Goal: Use online tool/utility: Utilize a website feature to perform a specific function

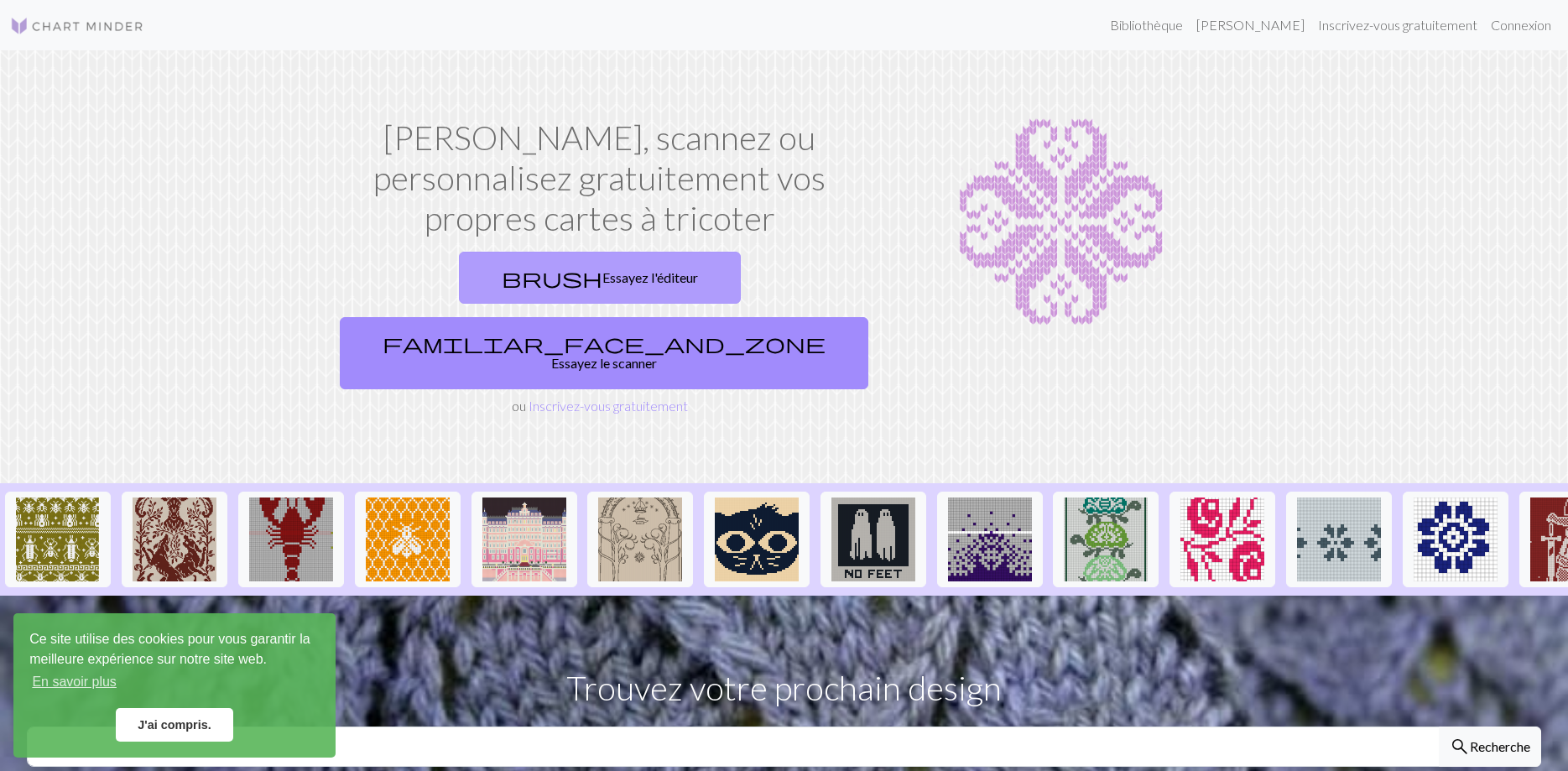
click at [533, 279] on link "brush Essayez l'éditeur" at bounding box center [599, 278] width 282 height 52
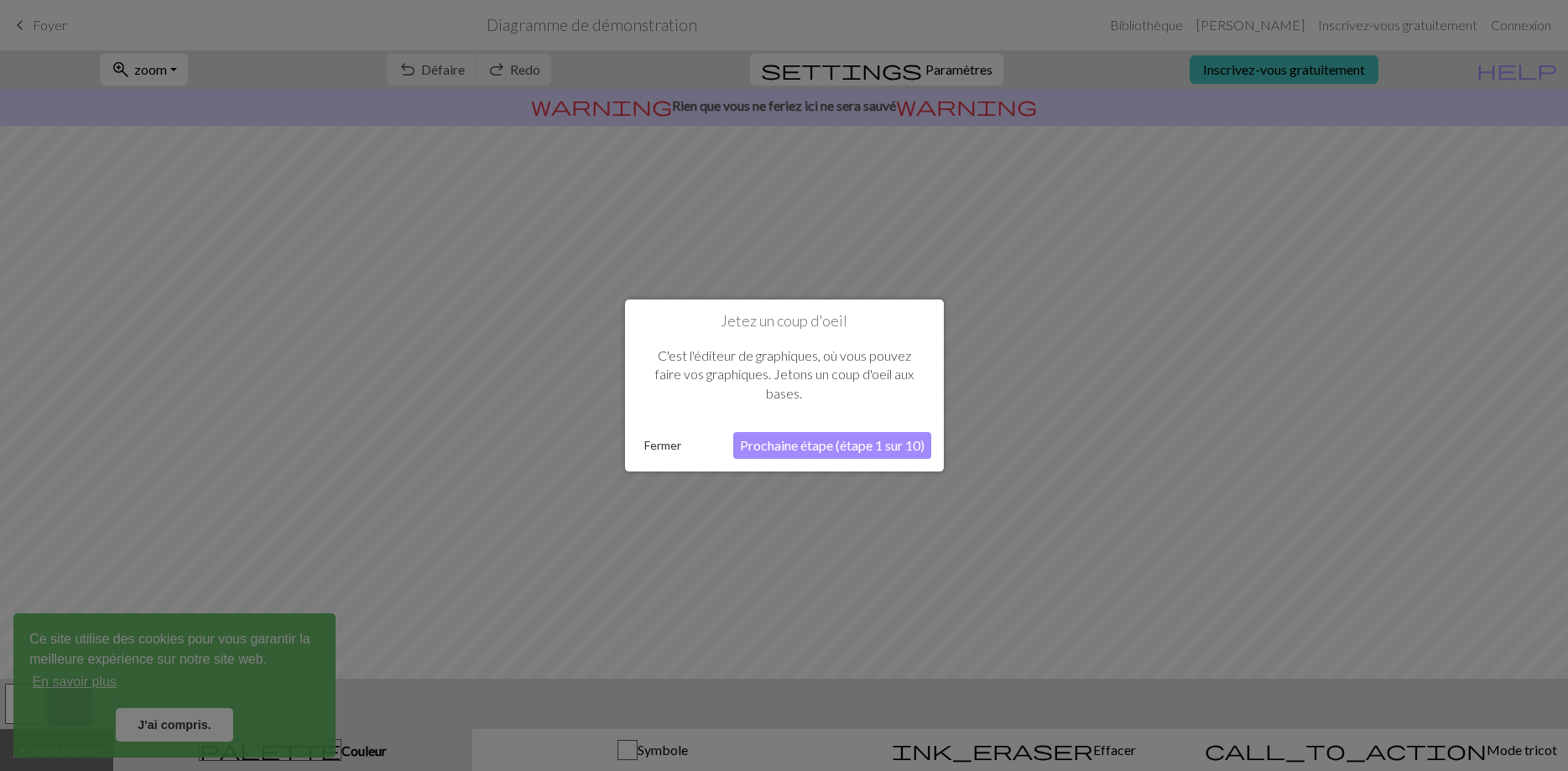
click at [753, 445] on button "Prochaine étape (étape 1 sur 10)" at bounding box center [831, 445] width 198 height 27
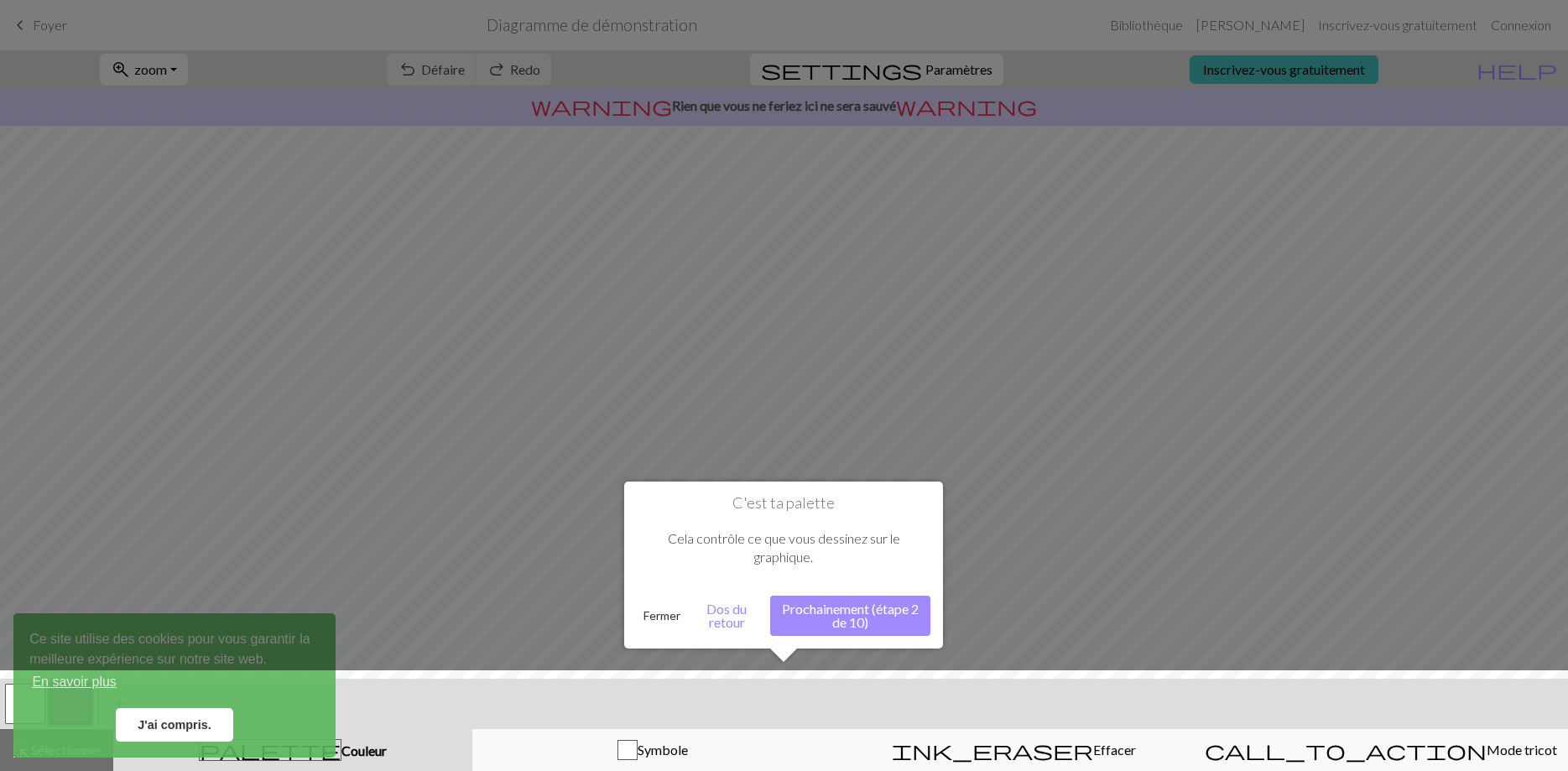
click at [828, 607] on button "Prochainement (étape 2 de 10)" at bounding box center [849, 616] width 160 height 40
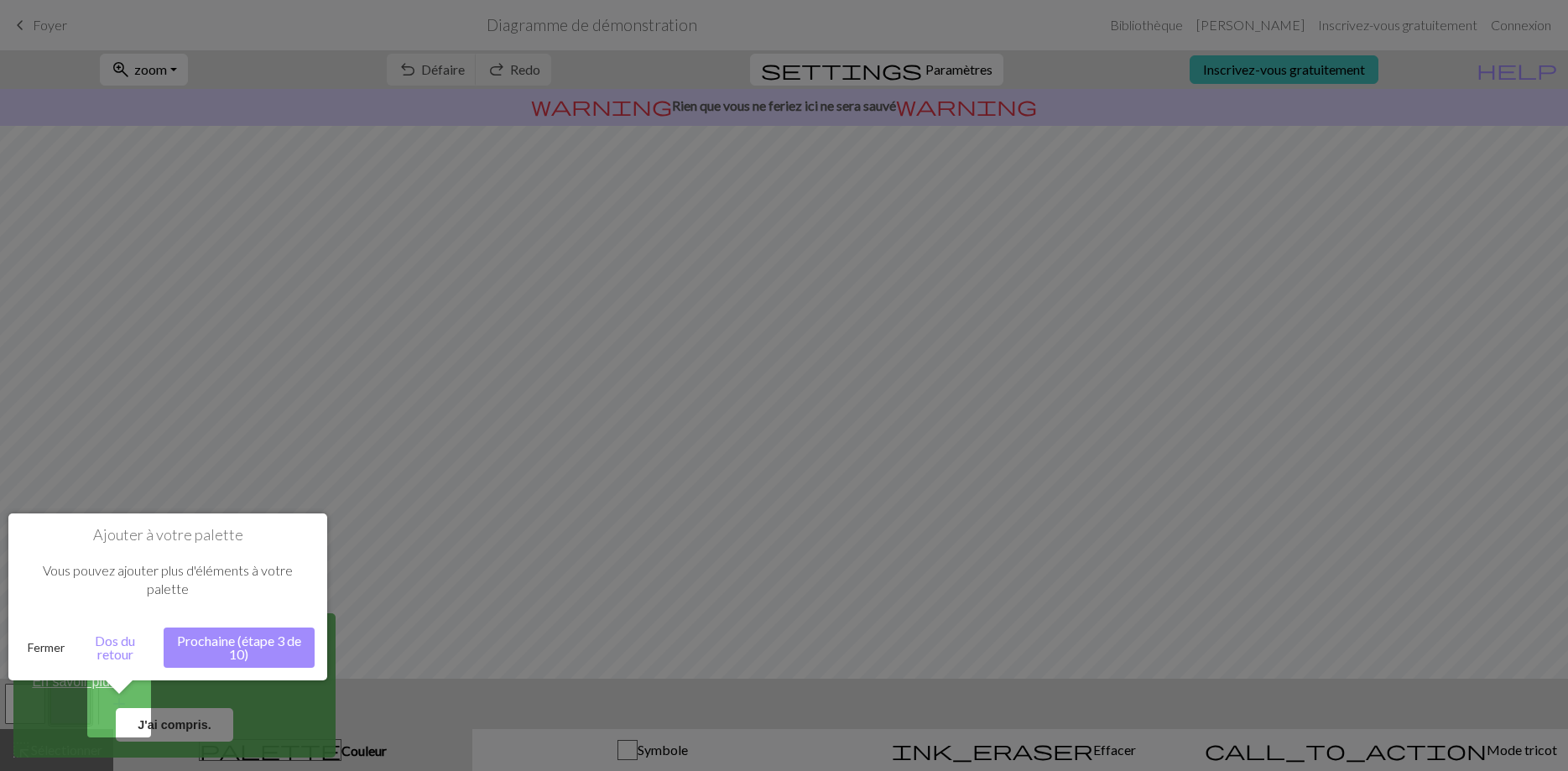
click at [276, 638] on button "Prochaine (étape 3 de 10)" at bounding box center [239, 647] width 151 height 40
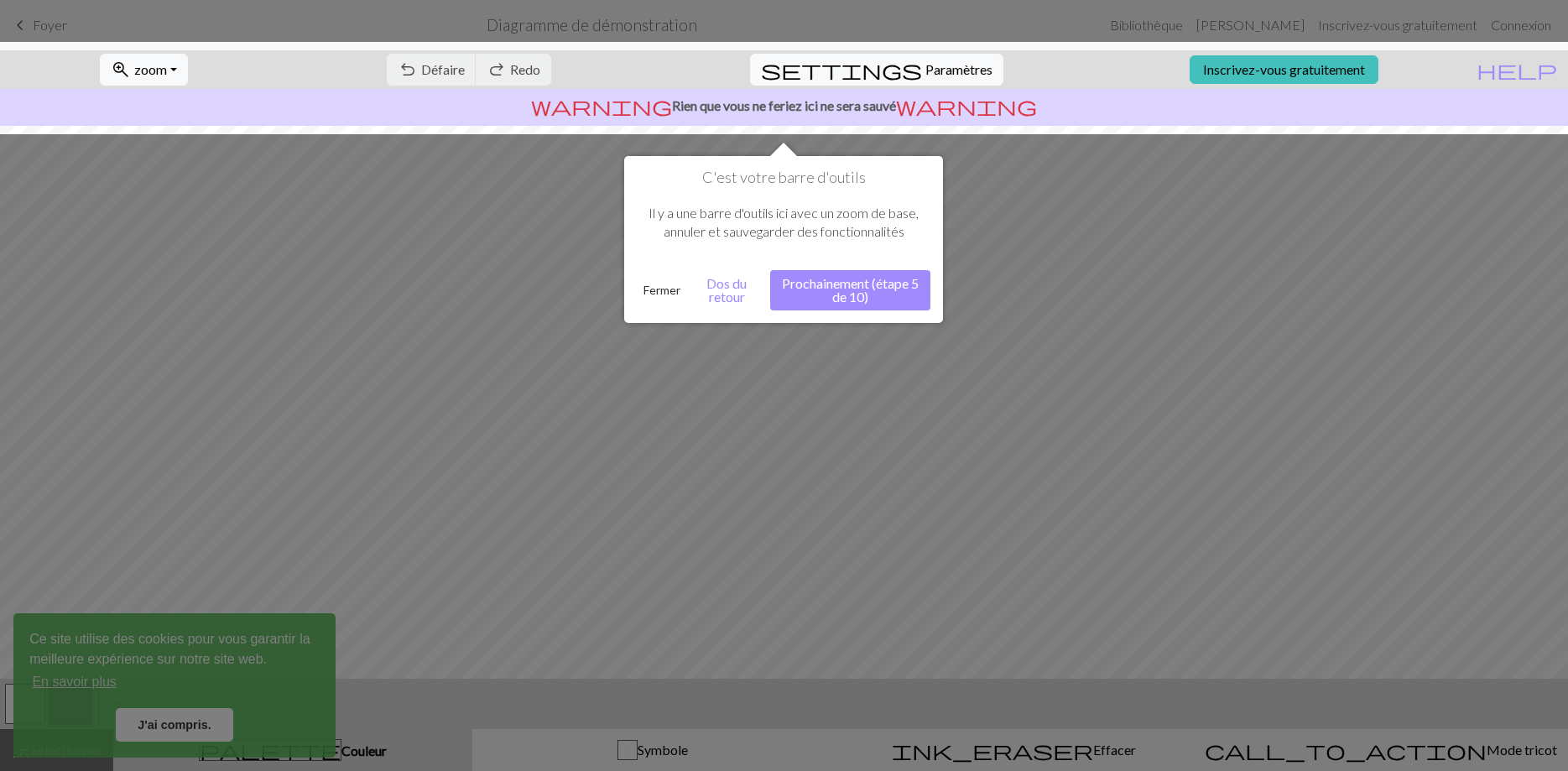
click at [673, 290] on button "Fermer" at bounding box center [661, 290] width 51 height 25
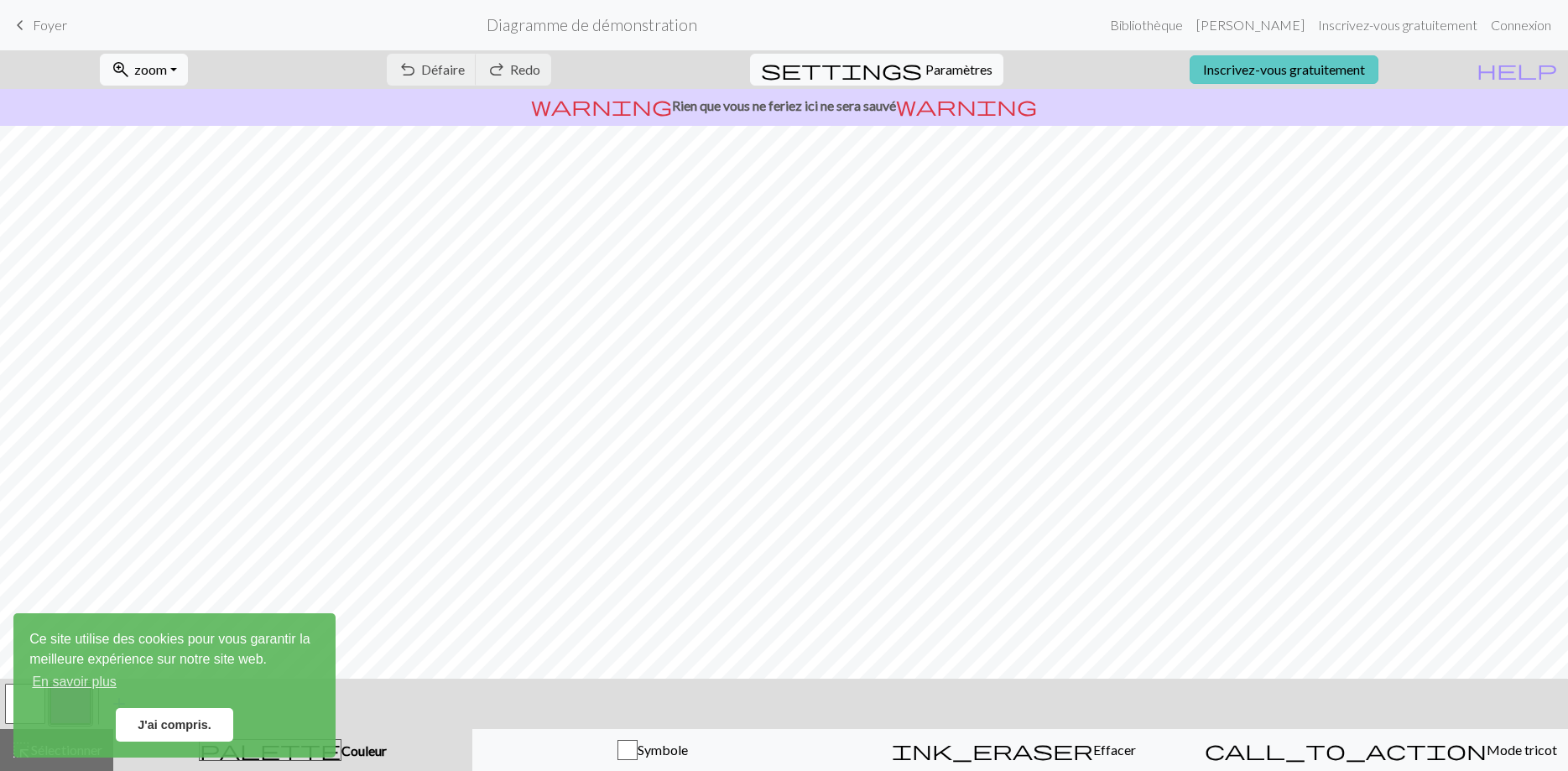
click at [1366, 72] on link "Inscrivez-vous gratuitement" at bounding box center [1284, 70] width 189 height 29
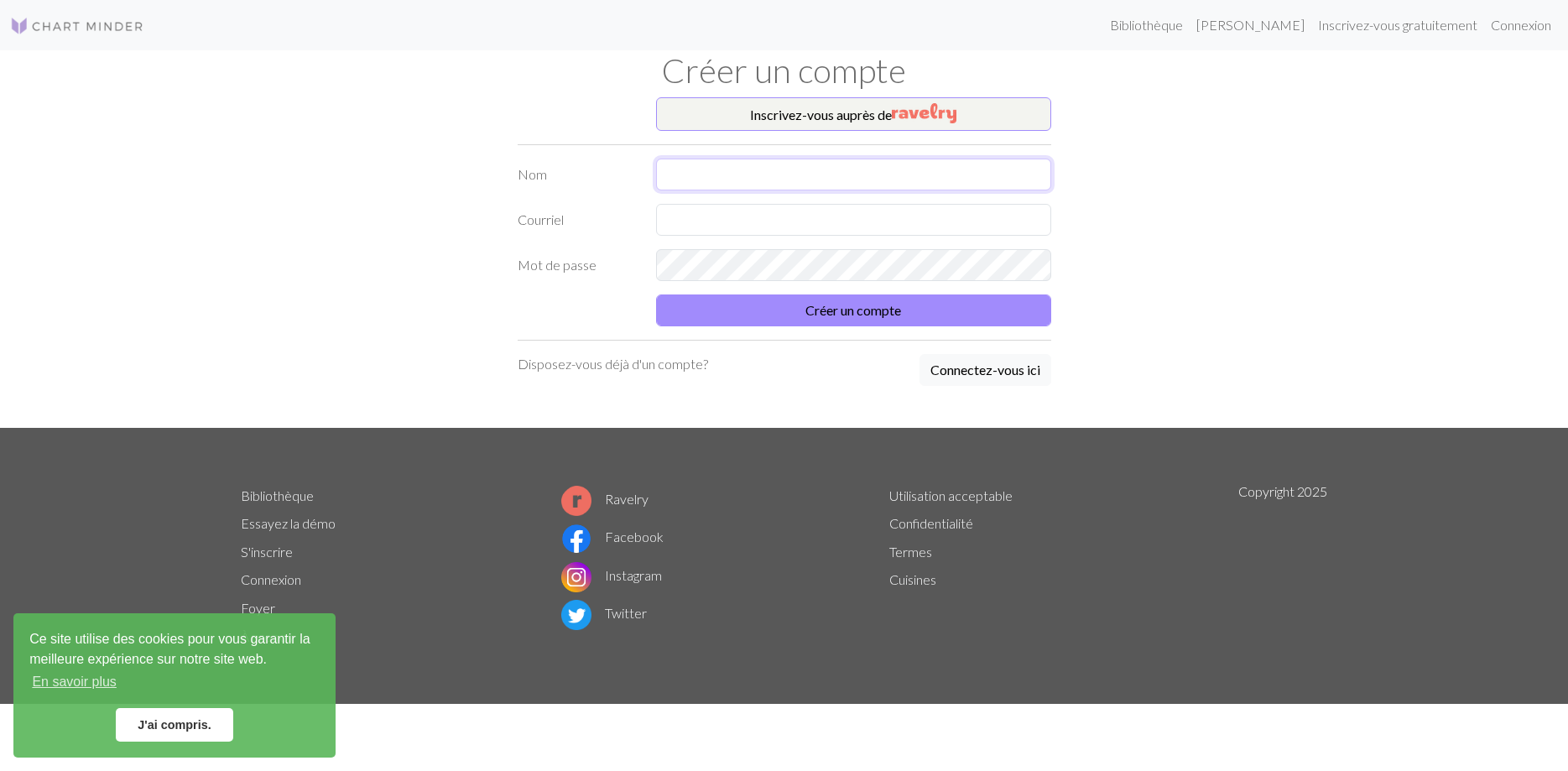
click at [871, 174] on input "text" at bounding box center [853, 174] width 395 height 32
type input "Bibloque"
type input "[EMAIL_ADDRESS][DOMAIN_NAME]"
click at [901, 313] on button "Créer un compte" at bounding box center [853, 311] width 395 height 32
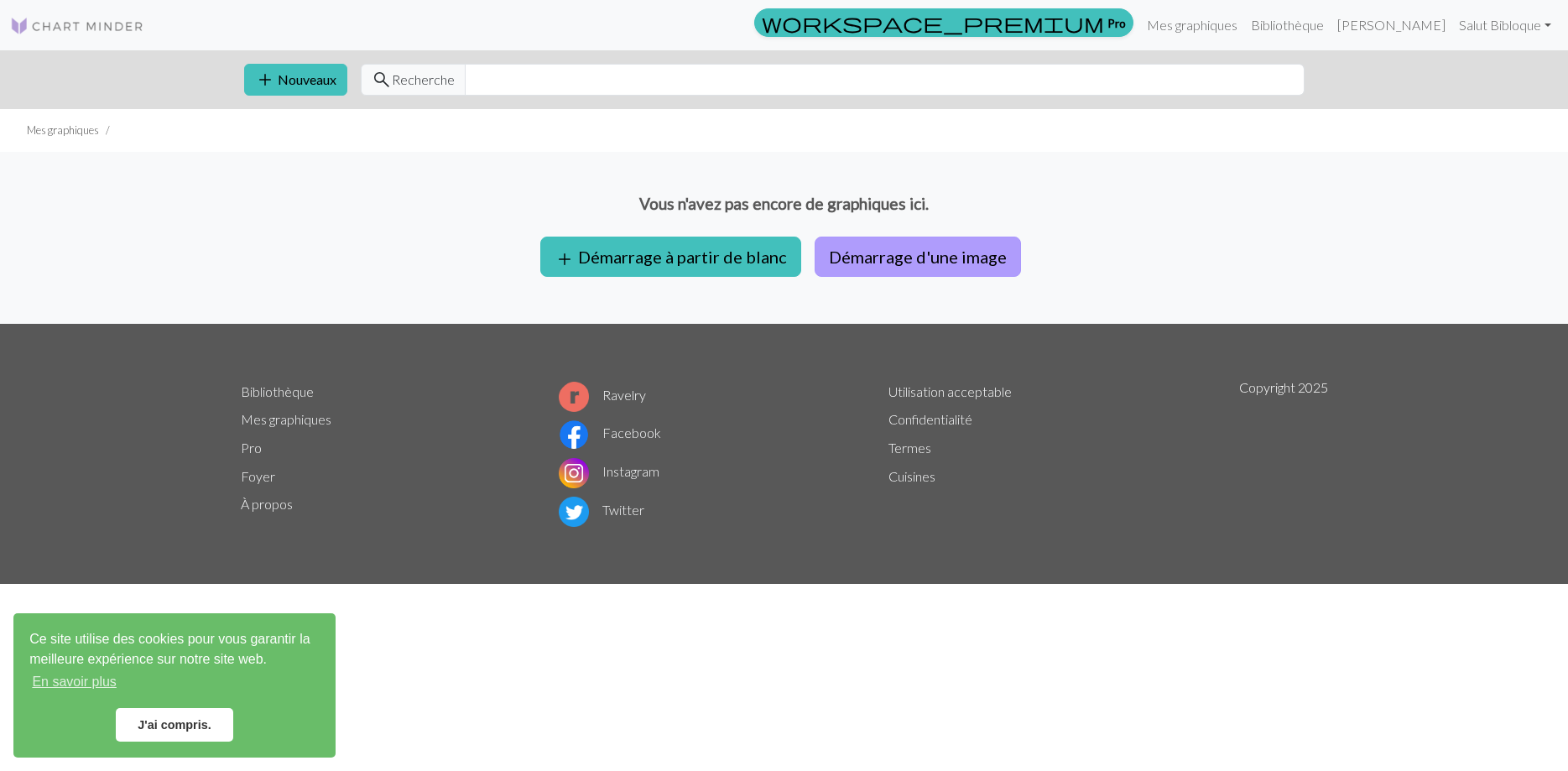
click at [888, 250] on button "Démarrage d'une image" at bounding box center [917, 257] width 206 height 40
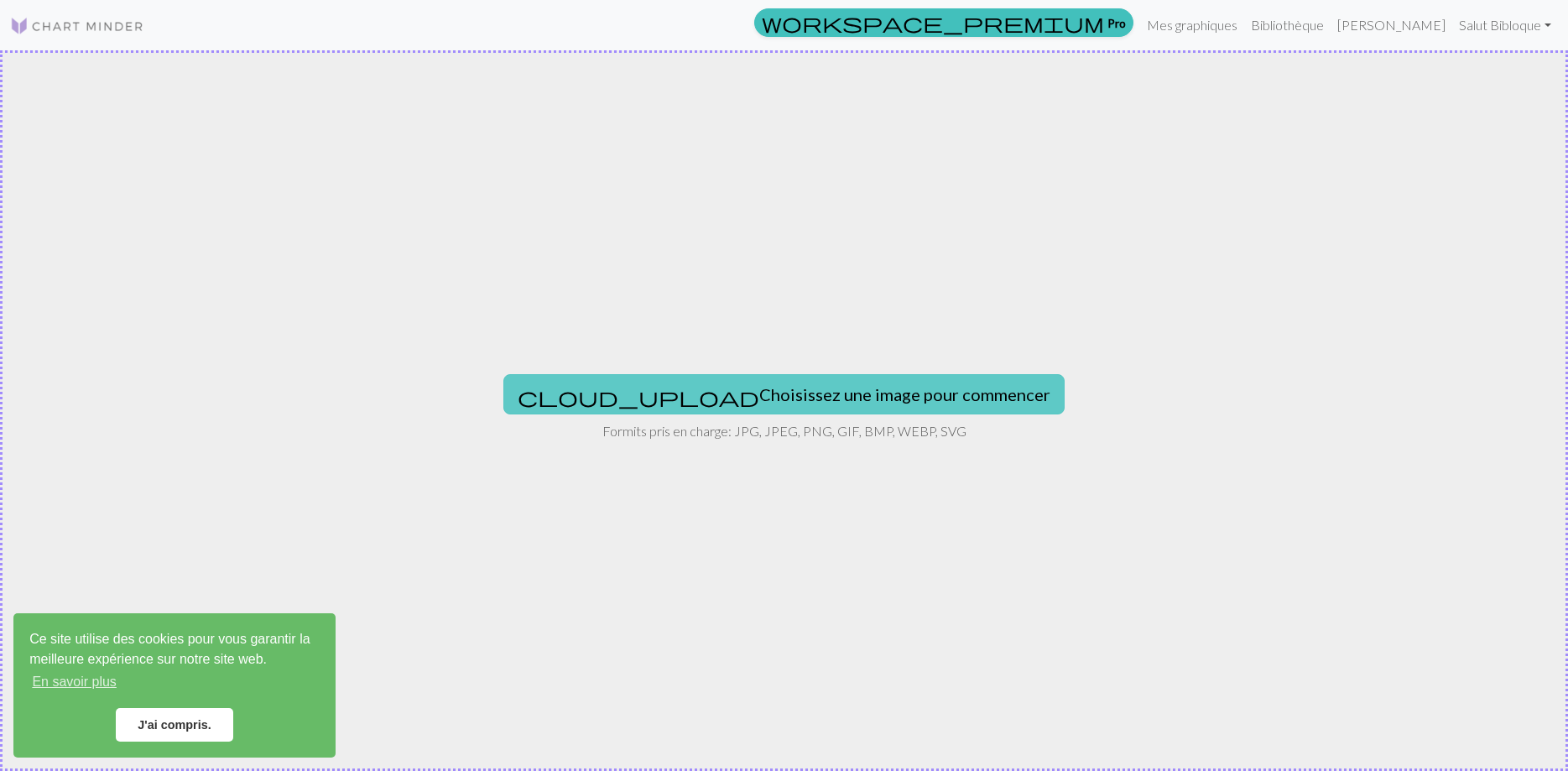
click at [804, 386] on button "cloud_upload Choisissez une image pour commencer" at bounding box center [784, 394] width 561 height 40
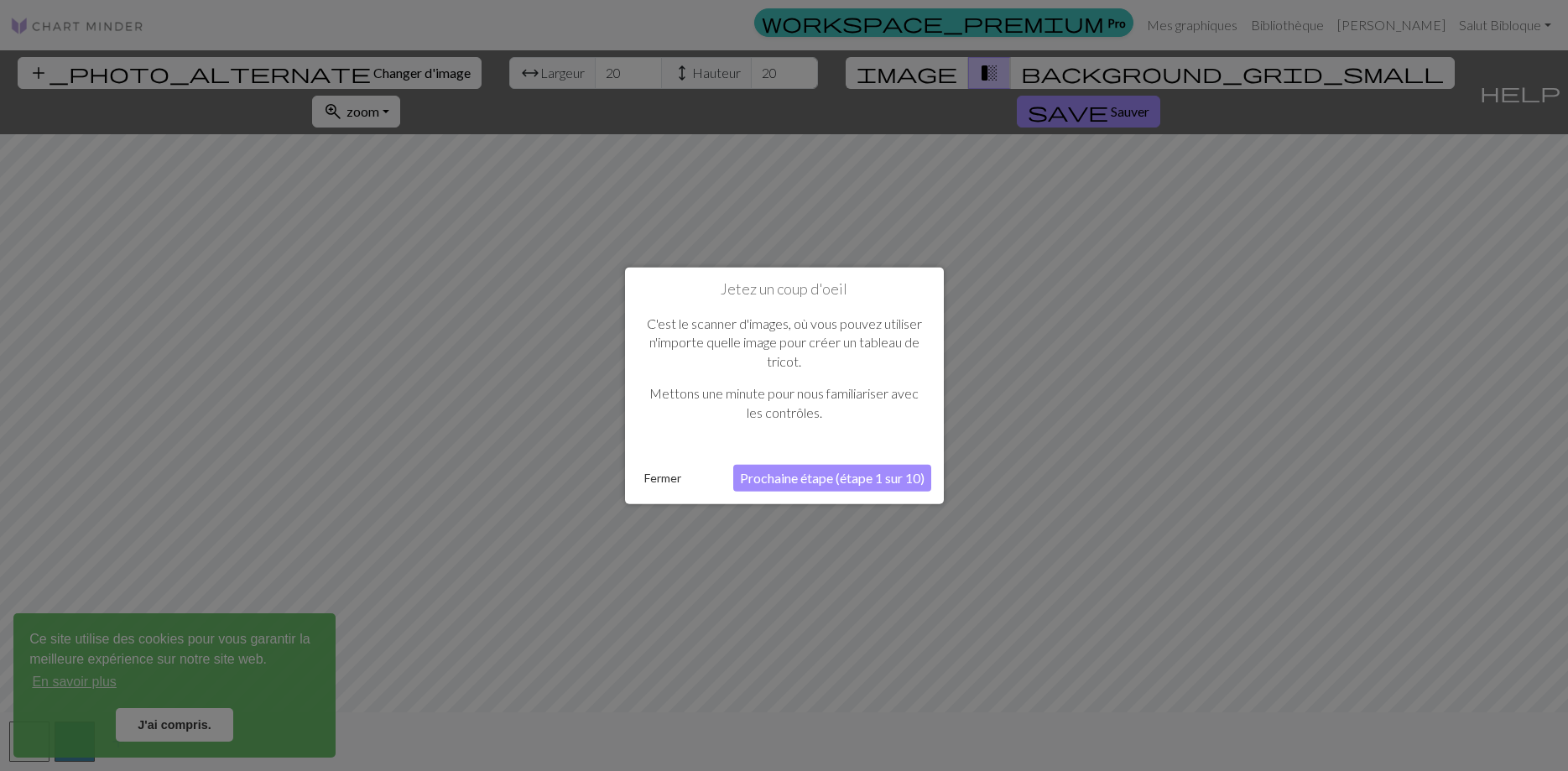
click at [787, 475] on button "Prochaine étape (étape 1 sur 10)" at bounding box center [831, 478] width 198 height 27
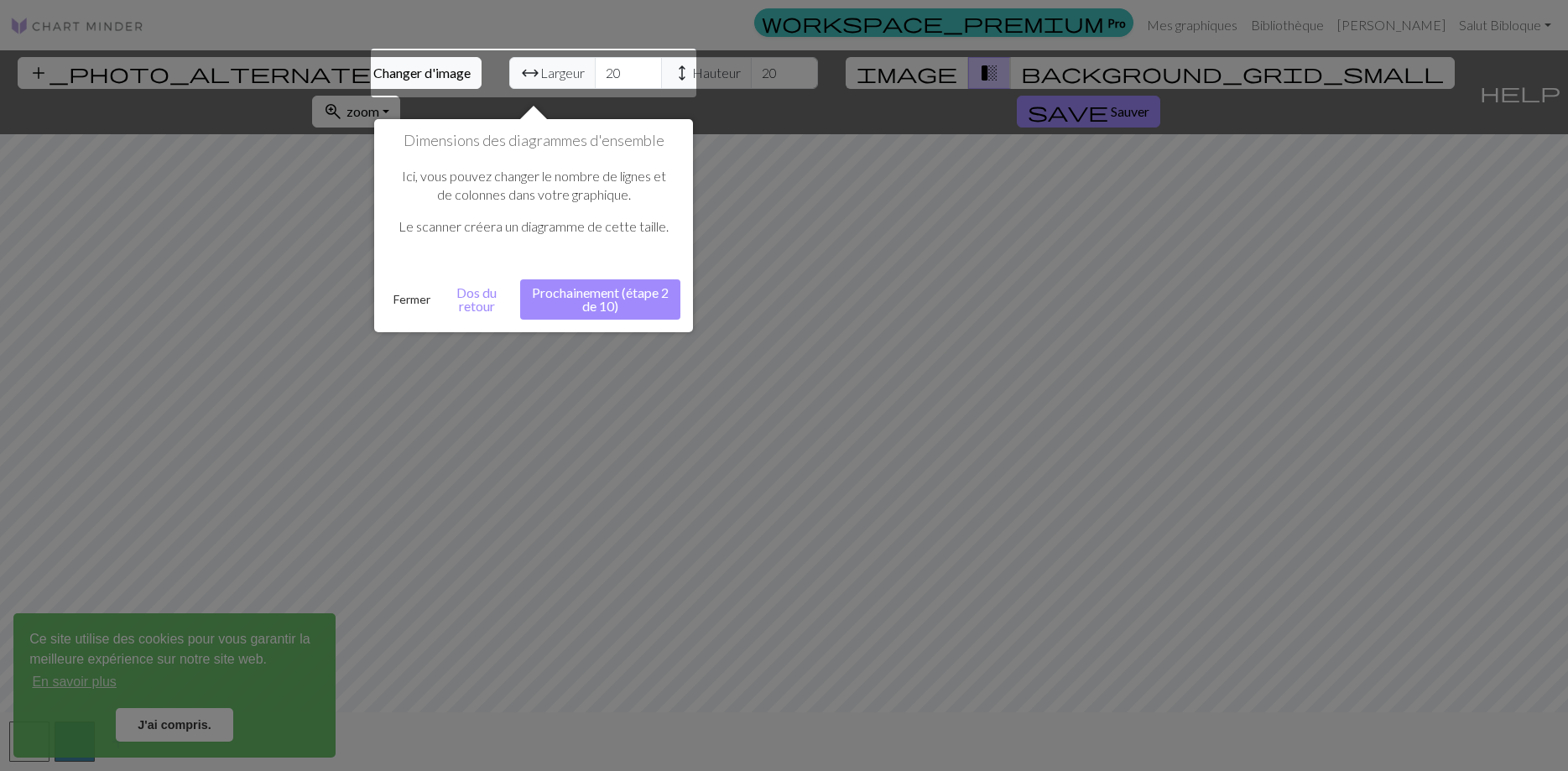
click at [599, 300] on button "Prochainement (étape 2 de 10)" at bounding box center [599, 300] width 160 height 40
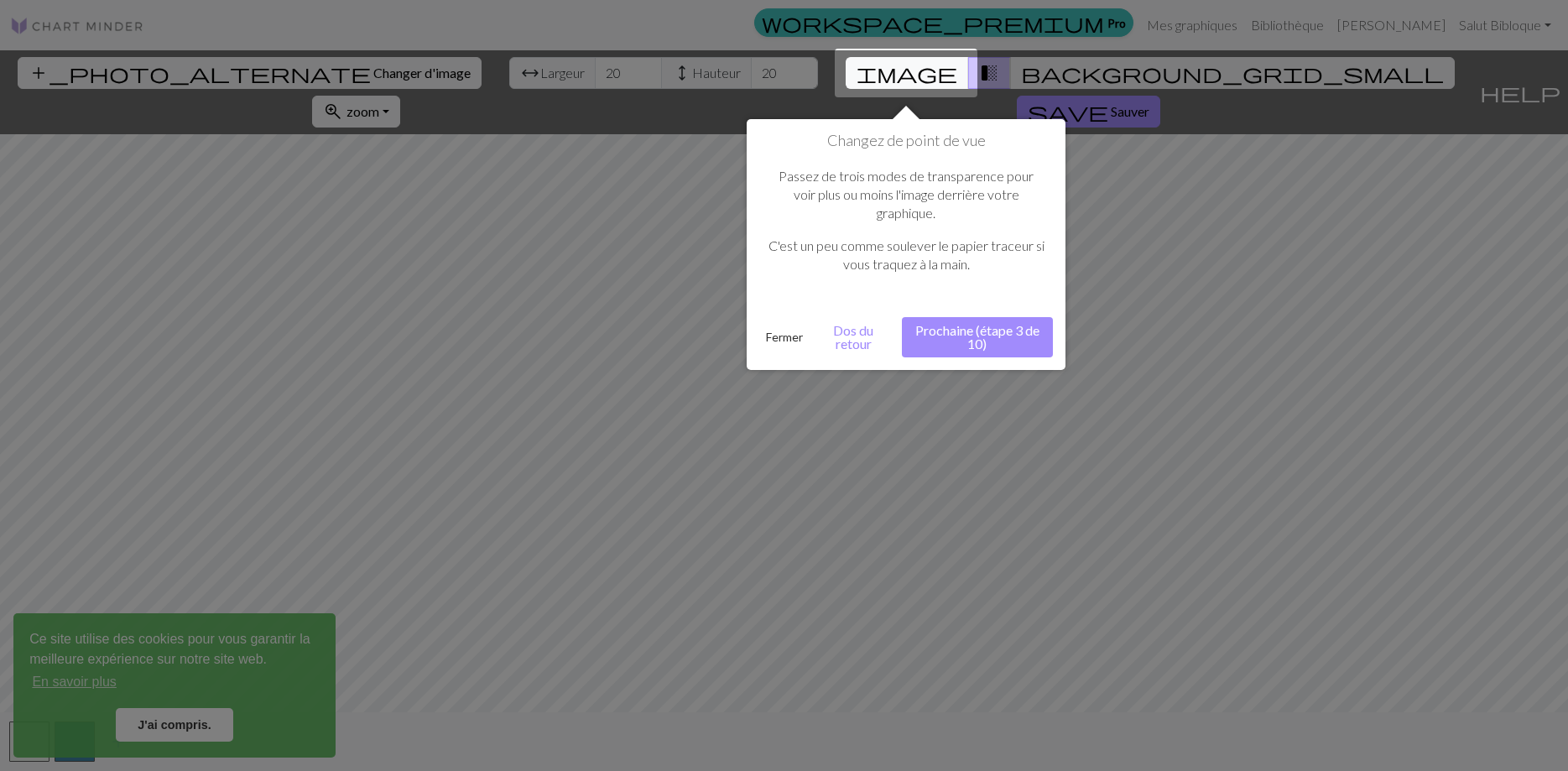
click at [973, 317] on button "Prochaine (étape 3 de 10)" at bounding box center [978, 337] width 151 height 40
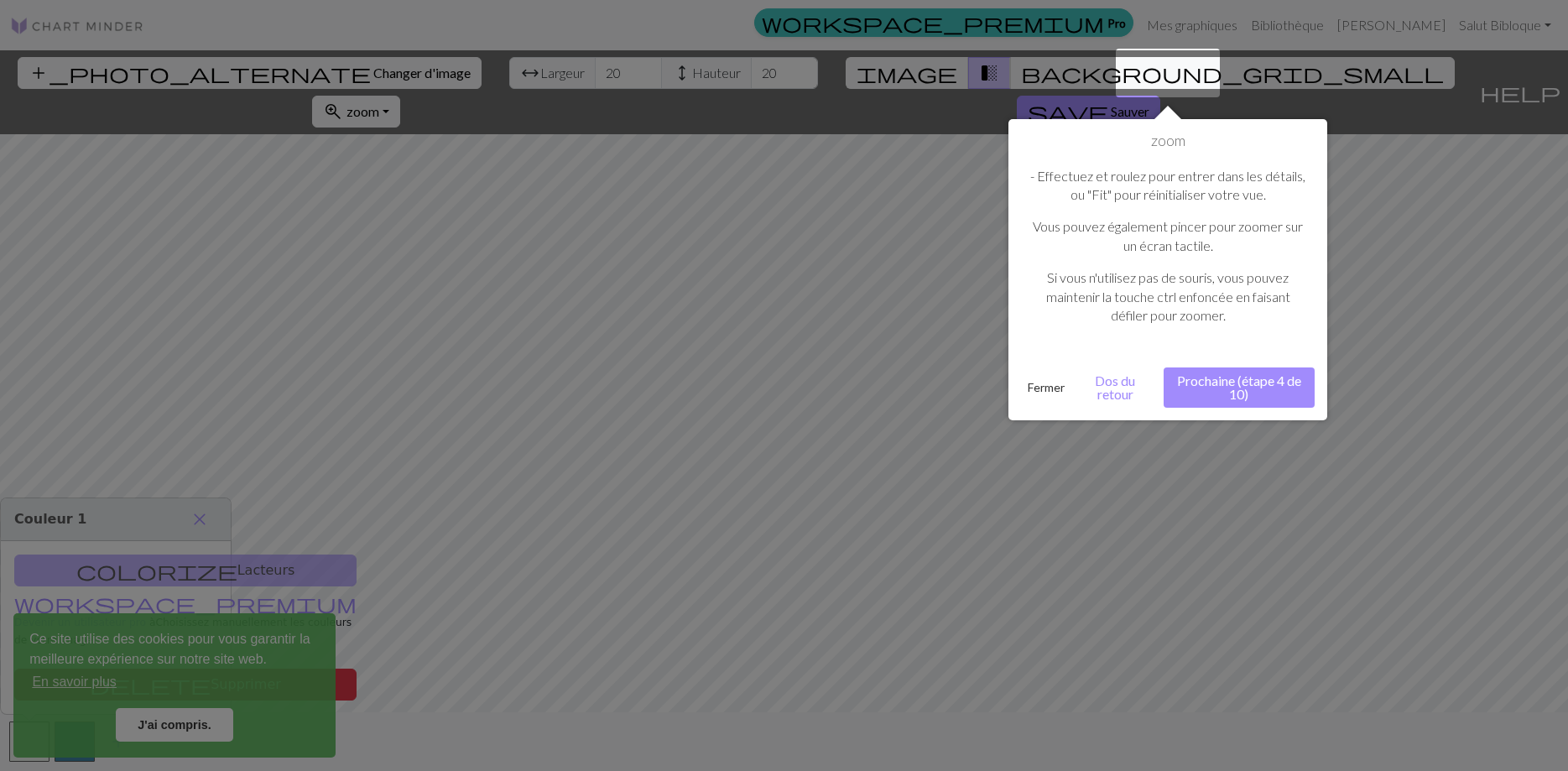
click at [1206, 386] on button "Prochaine (étape 4 de 10)" at bounding box center [1238, 387] width 151 height 40
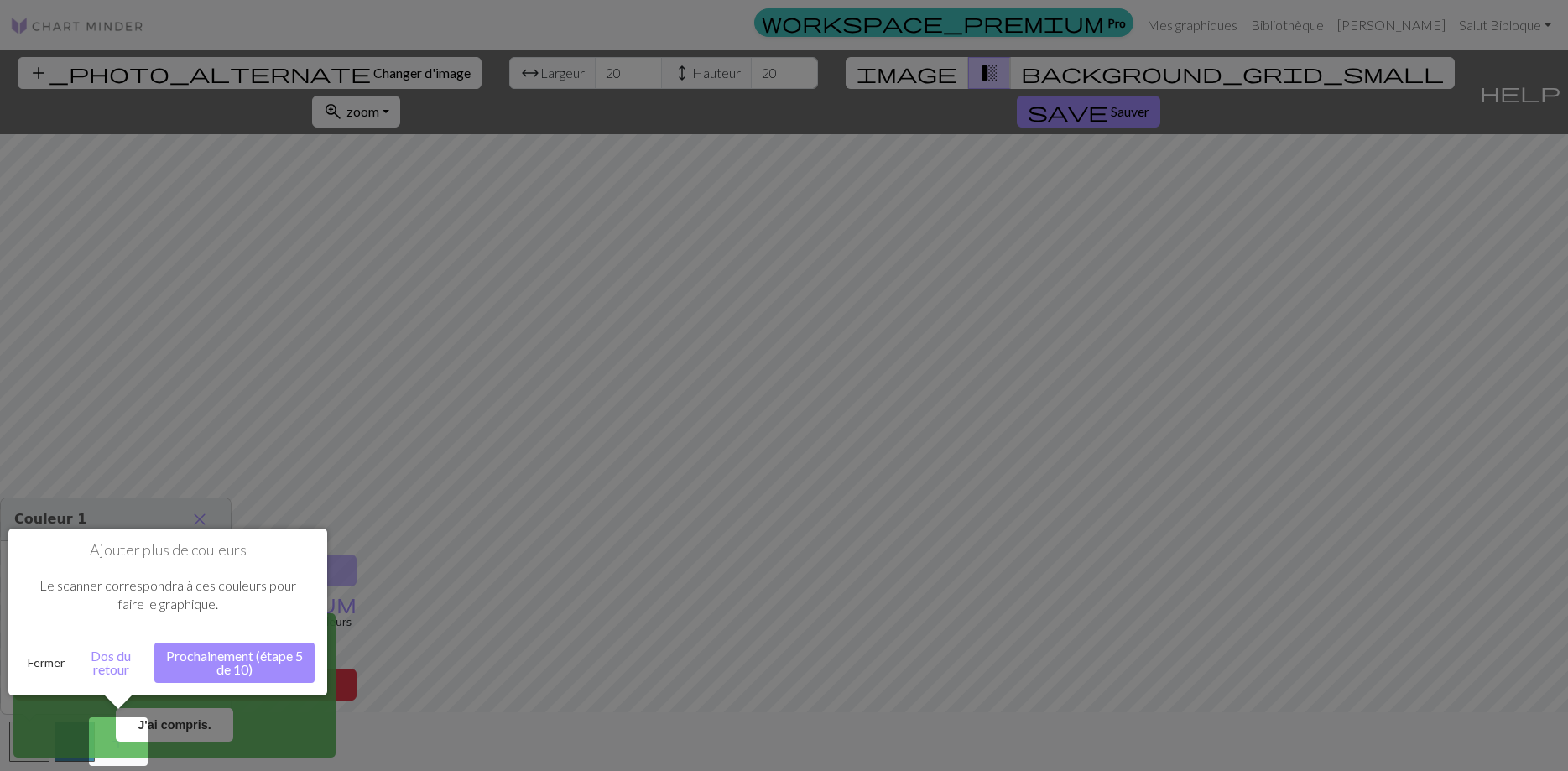
click at [297, 673] on button "Prochainement (étape 5 de 10)" at bounding box center [234, 662] width 160 height 40
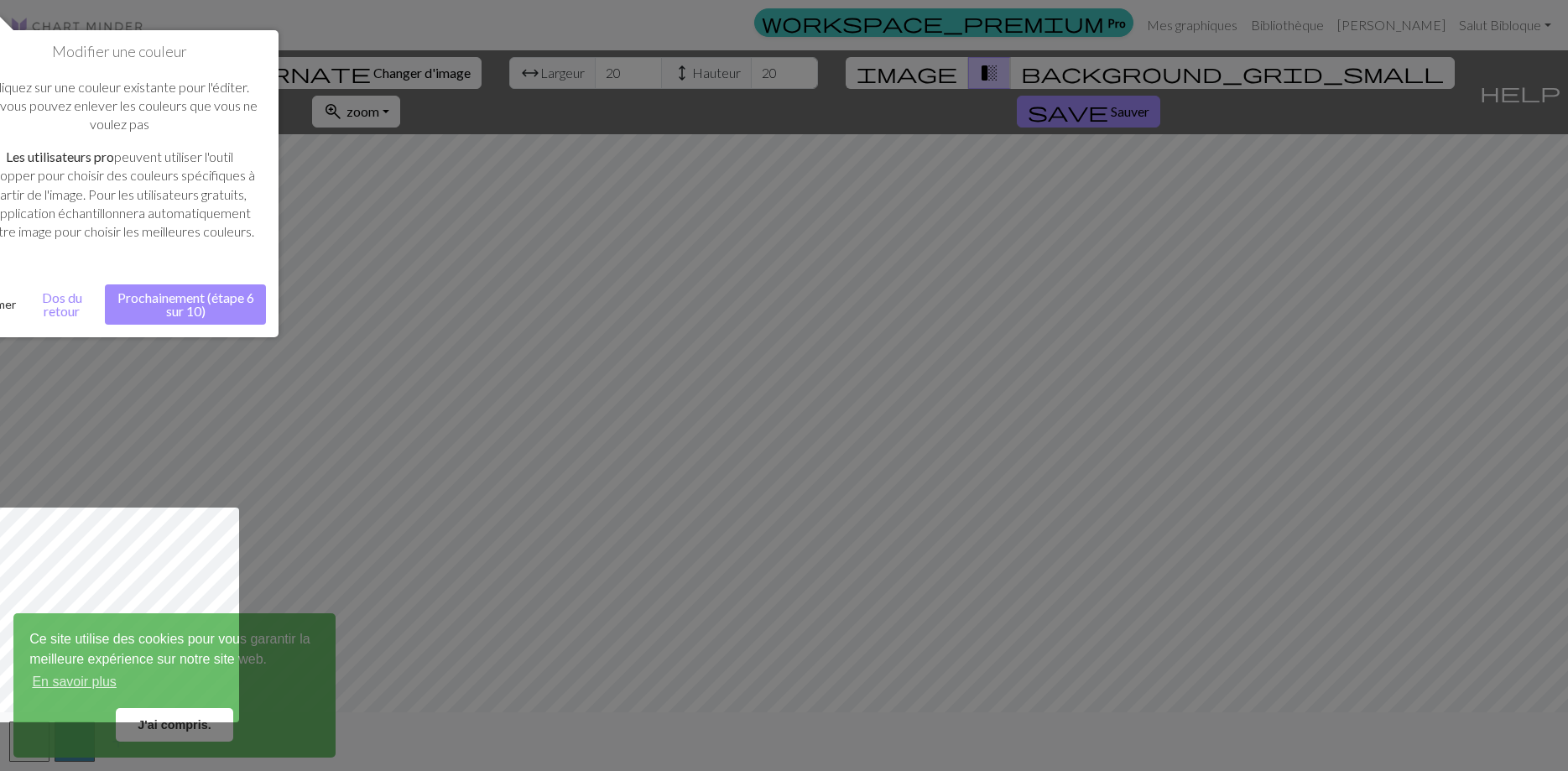
click at [222, 309] on button "Prochainement (étape 6 sur 10)" at bounding box center [185, 305] width 161 height 40
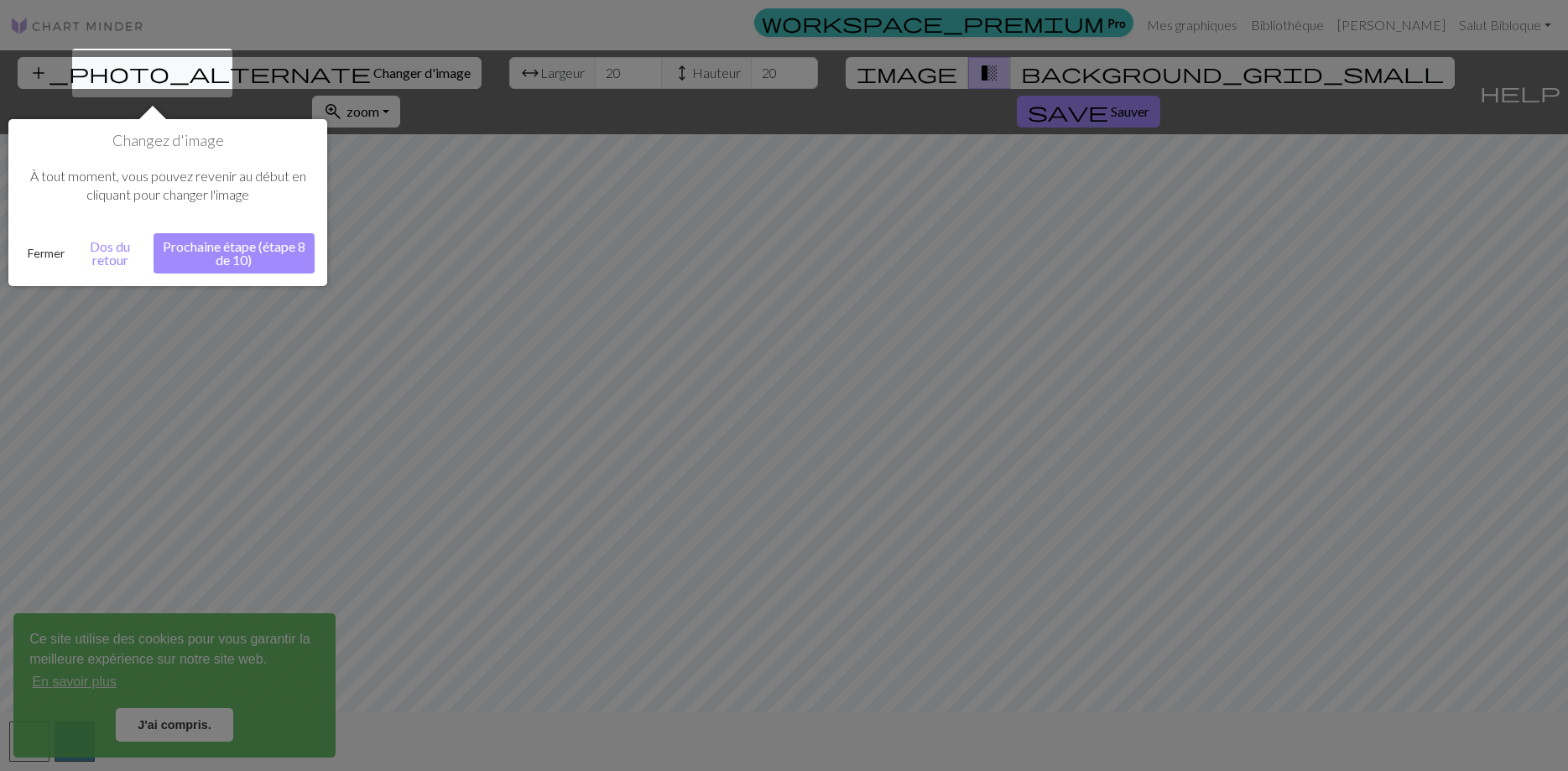
click at [238, 266] on button "Prochaine étape (étape 8 de 10)" at bounding box center [234, 253] width 161 height 40
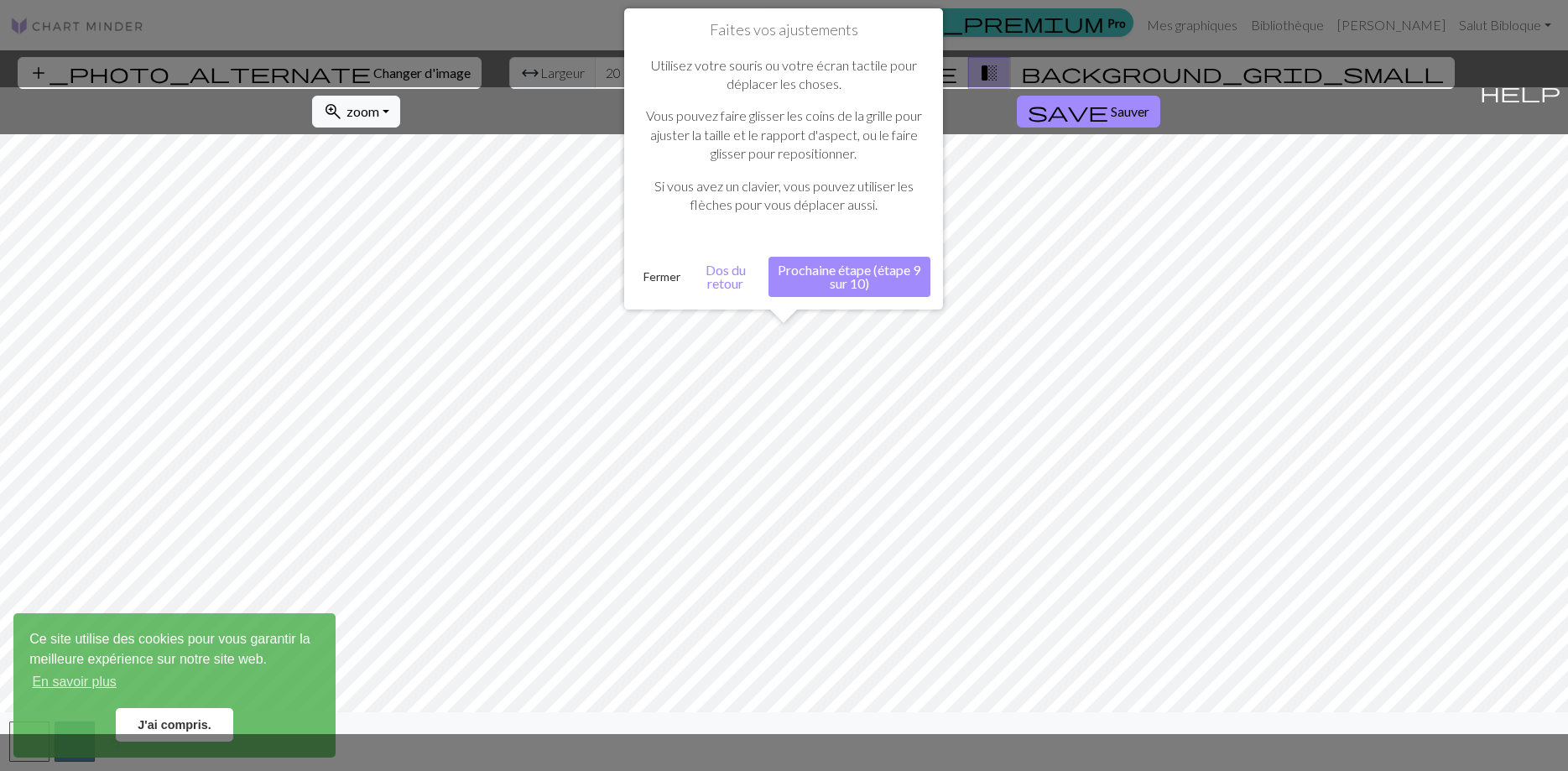
click at [795, 274] on button "Prochaine étape (étape 9 sur 10)" at bounding box center [849, 277] width 162 height 40
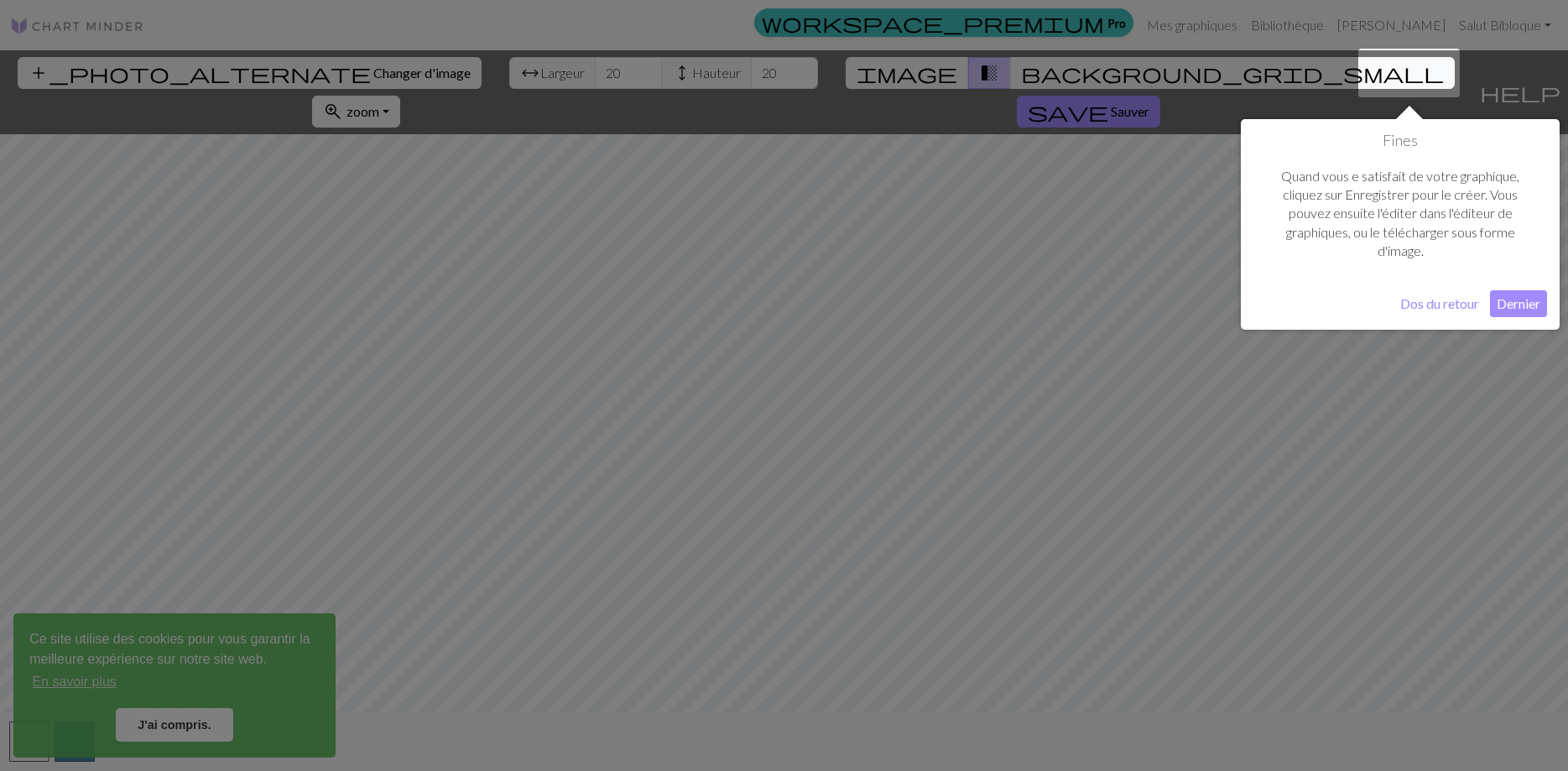
click at [1530, 306] on button "Dernier" at bounding box center [1517, 303] width 57 height 27
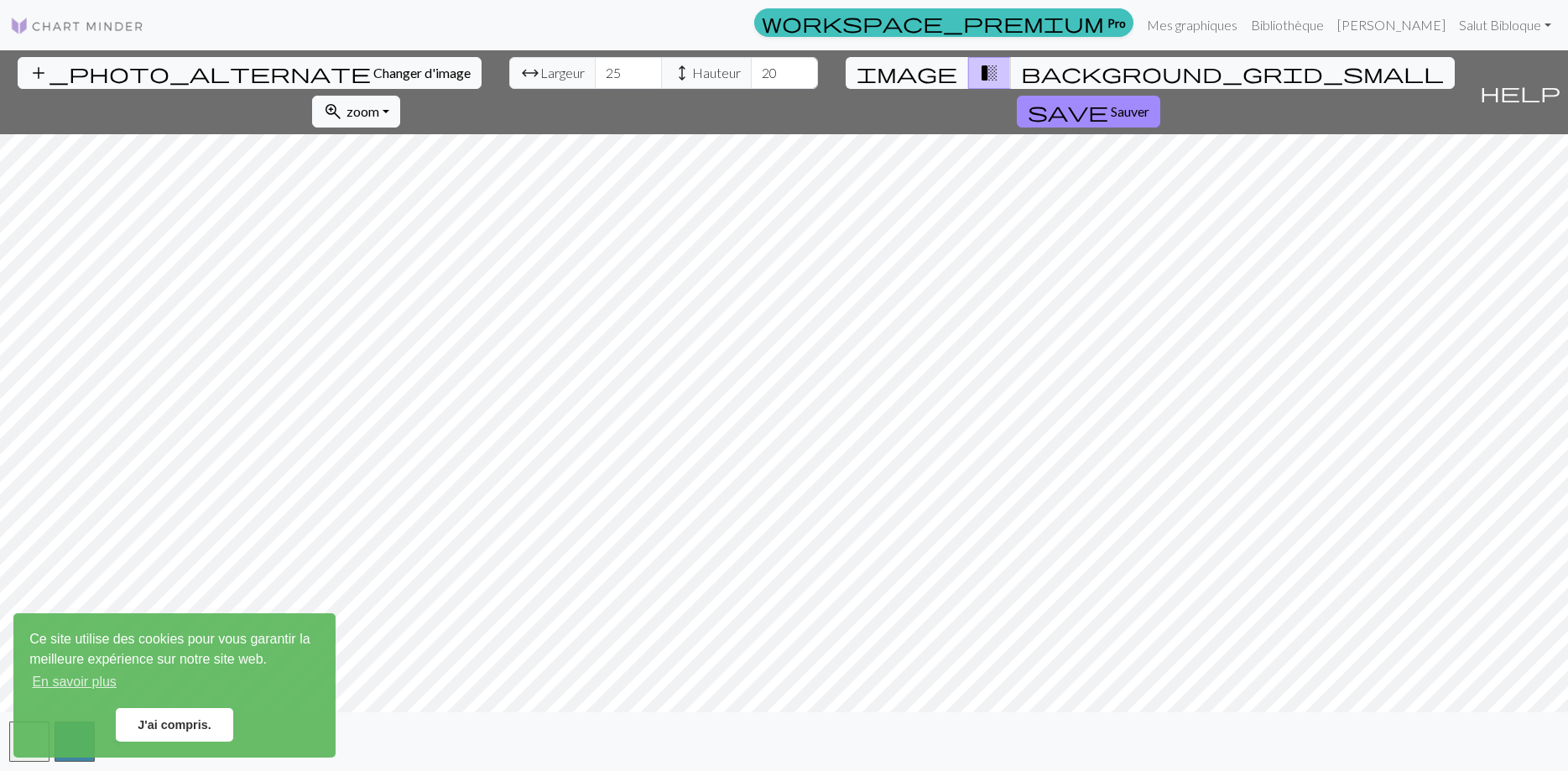
click at [594, 67] on input "25" at bounding box center [627, 73] width 67 height 32
click at [594, 67] on input "30" at bounding box center [627, 73] width 67 height 32
type input "71"
click at [594, 67] on input "71" at bounding box center [627, 73] width 67 height 32
click at [751, 68] on input "28" at bounding box center [784, 73] width 67 height 32
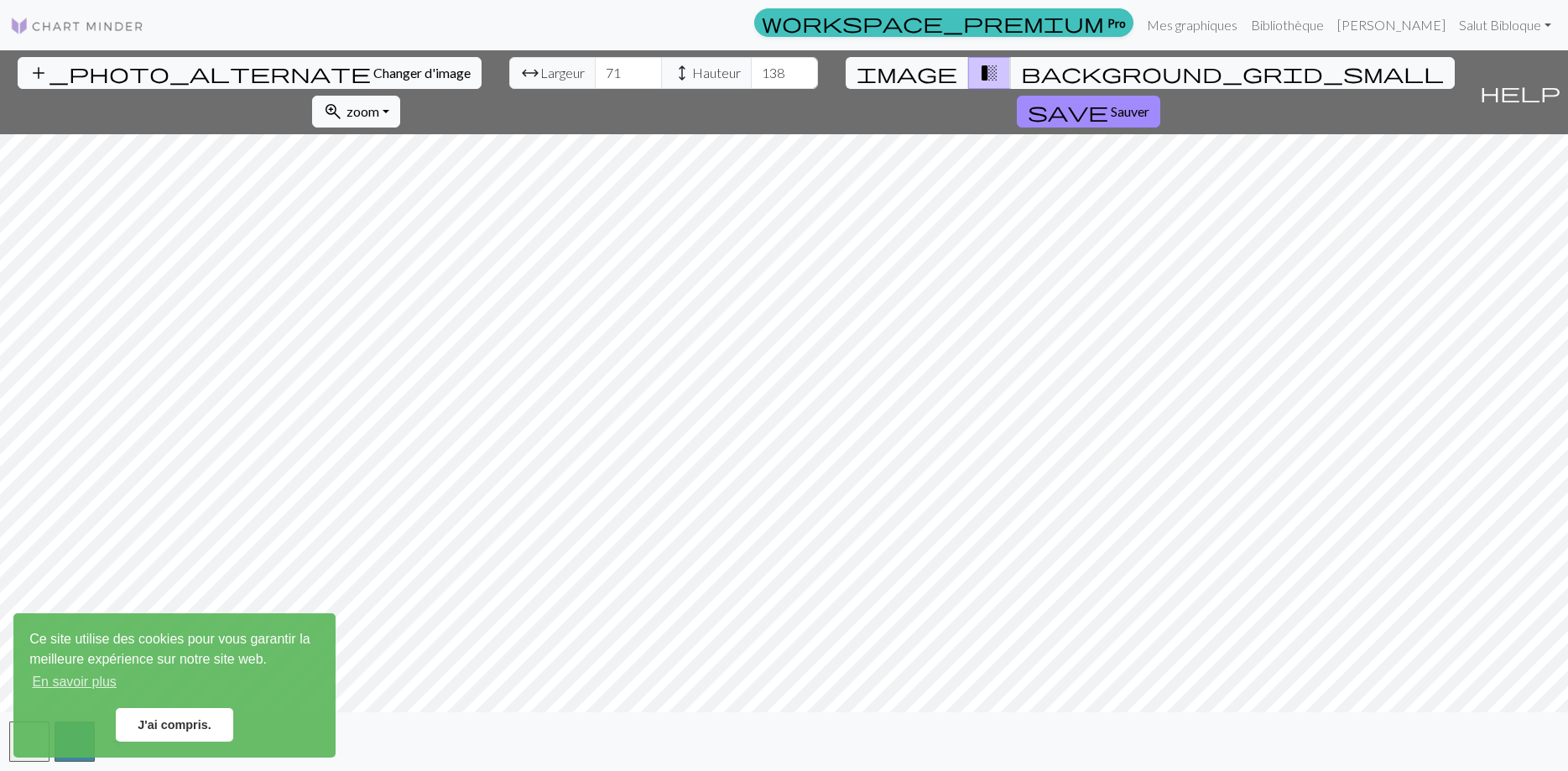
type input "139"
click at [751, 67] on input "139" at bounding box center [784, 73] width 67 height 32
